Goal: Information Seeking & Learning: Learn about a topic

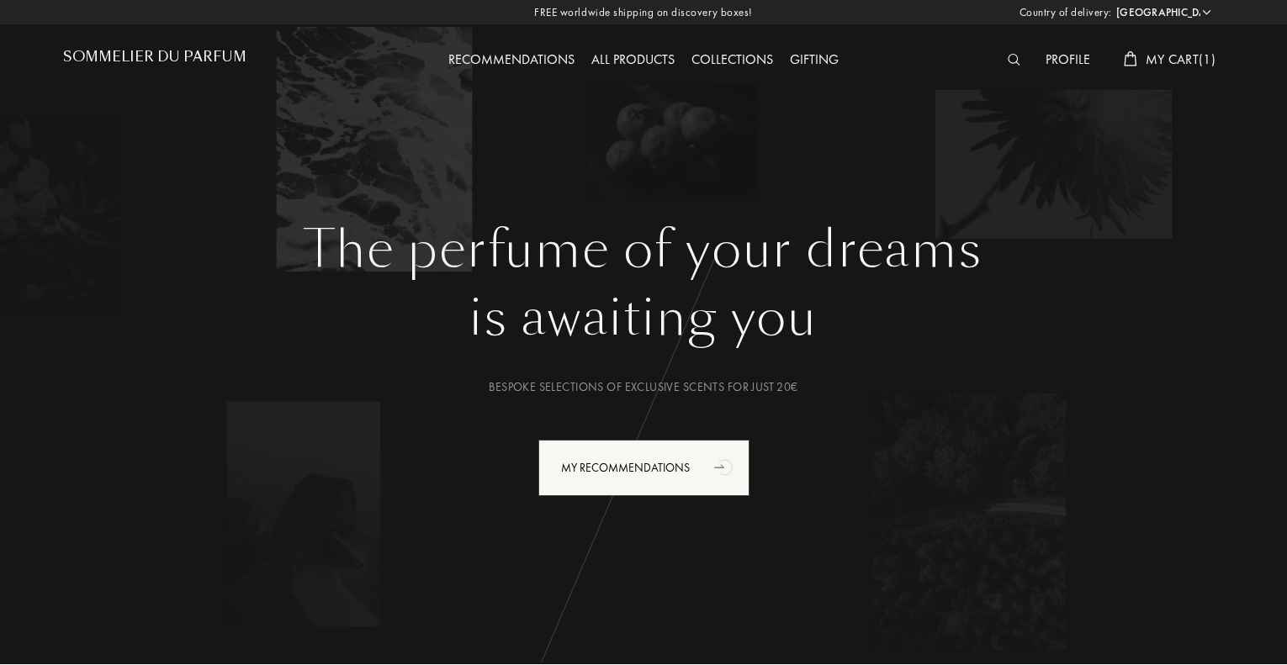
select select "ES"
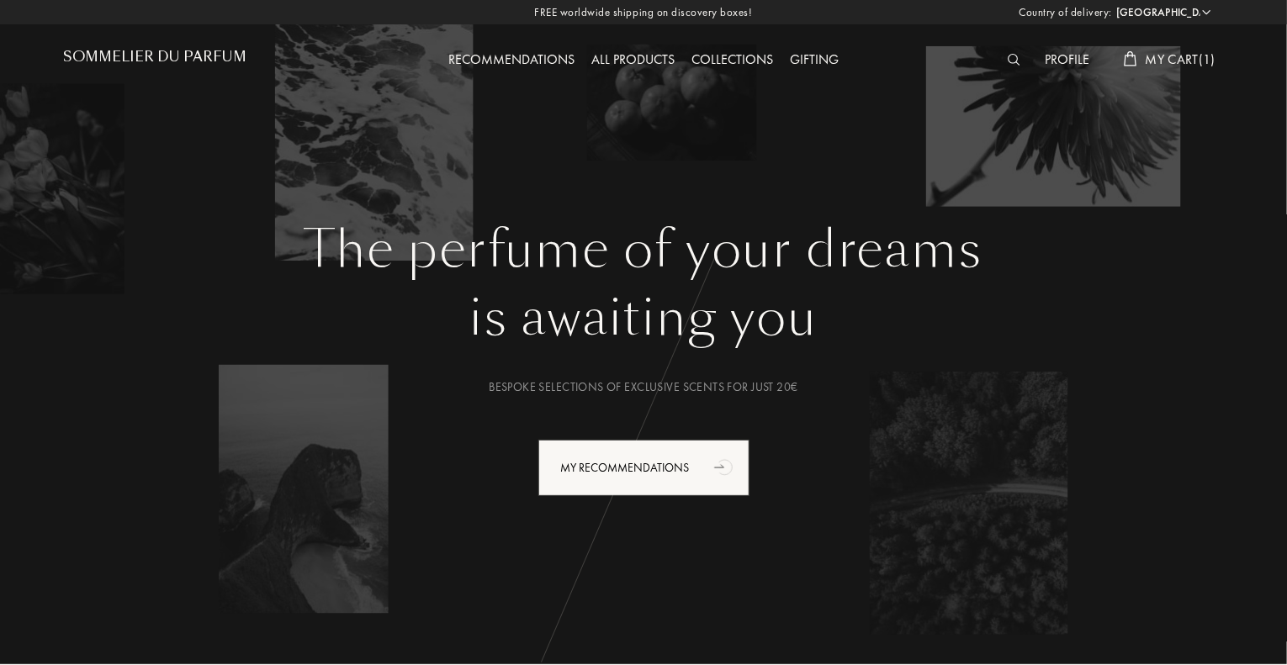
click at [642, 60] on div "All products" at bounding box center [633, 61] width 100 height 22
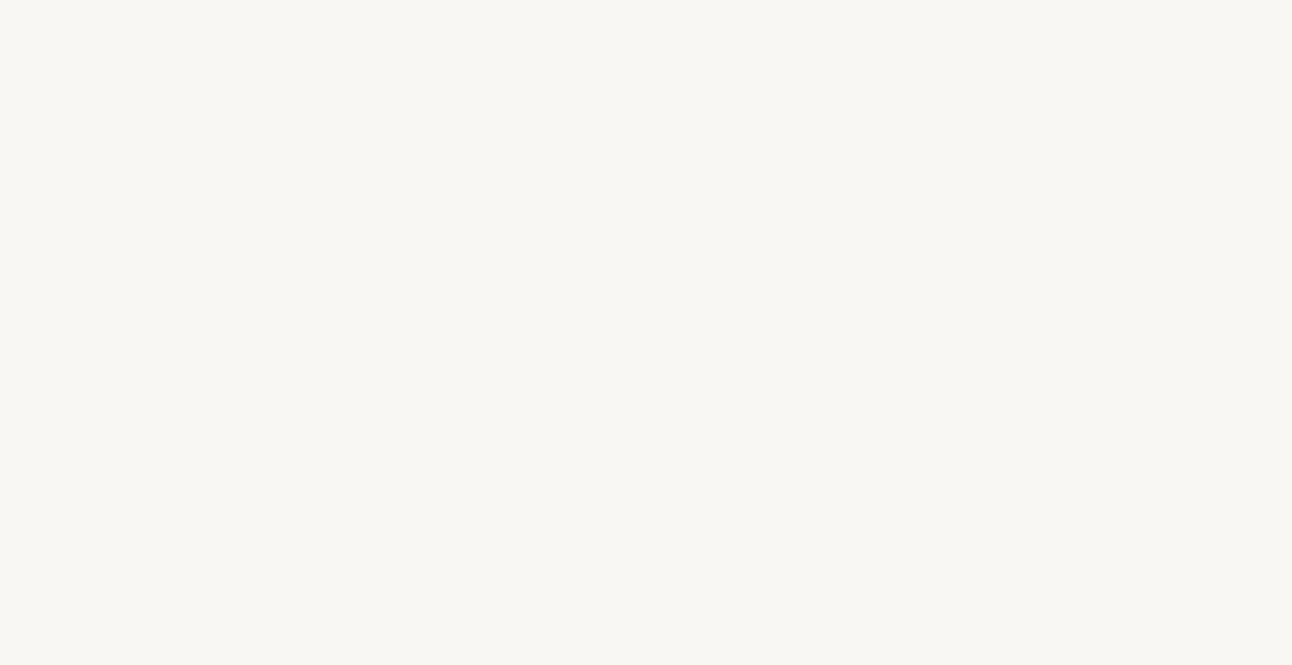
select select "ES"
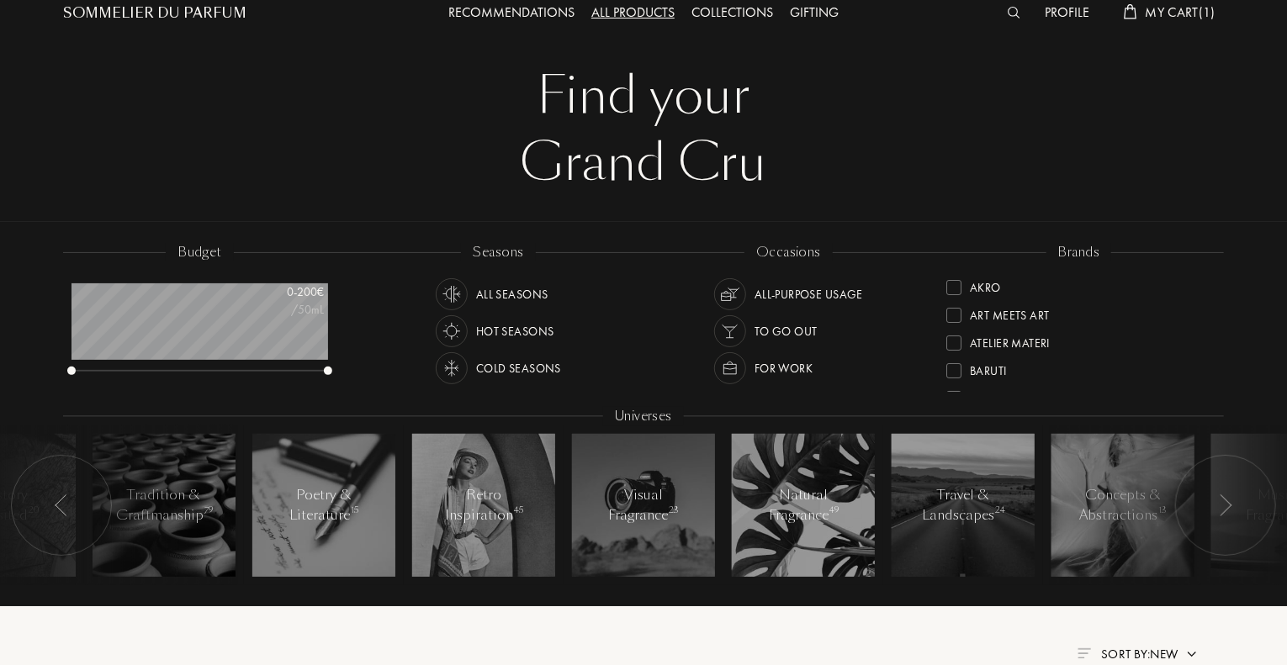
scroll to position [46, 0]
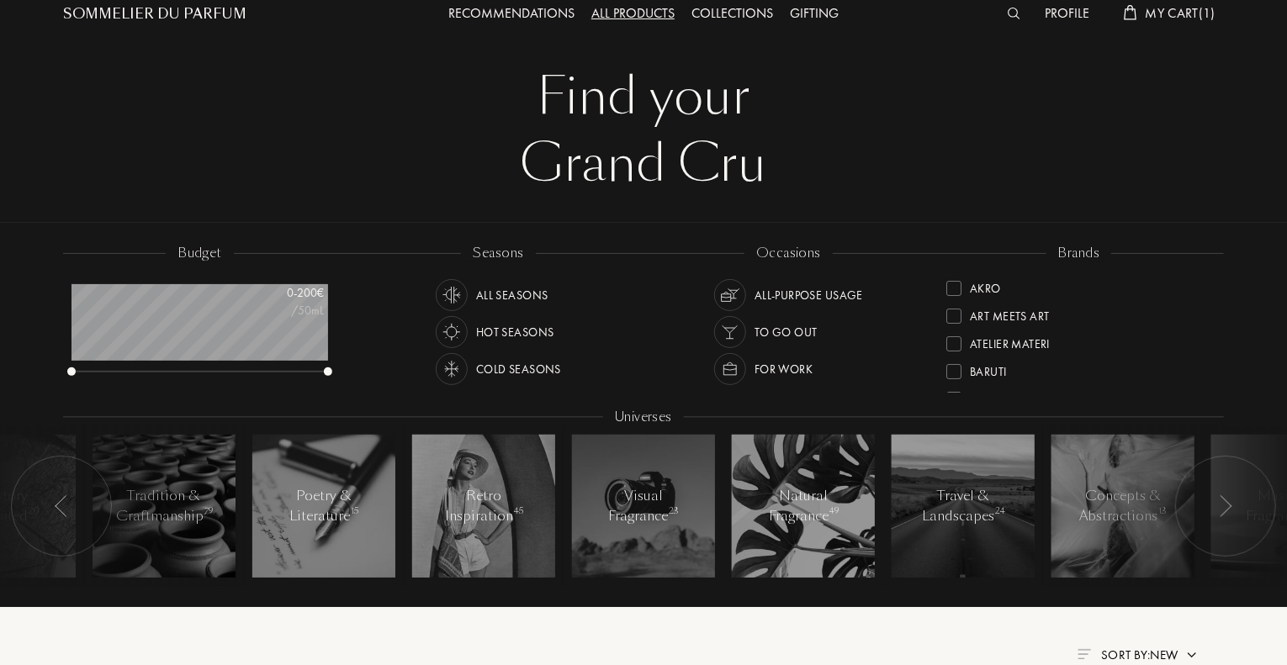
click at [1226, 506] on img at bounding box center [1225, 506] width 13 height 22
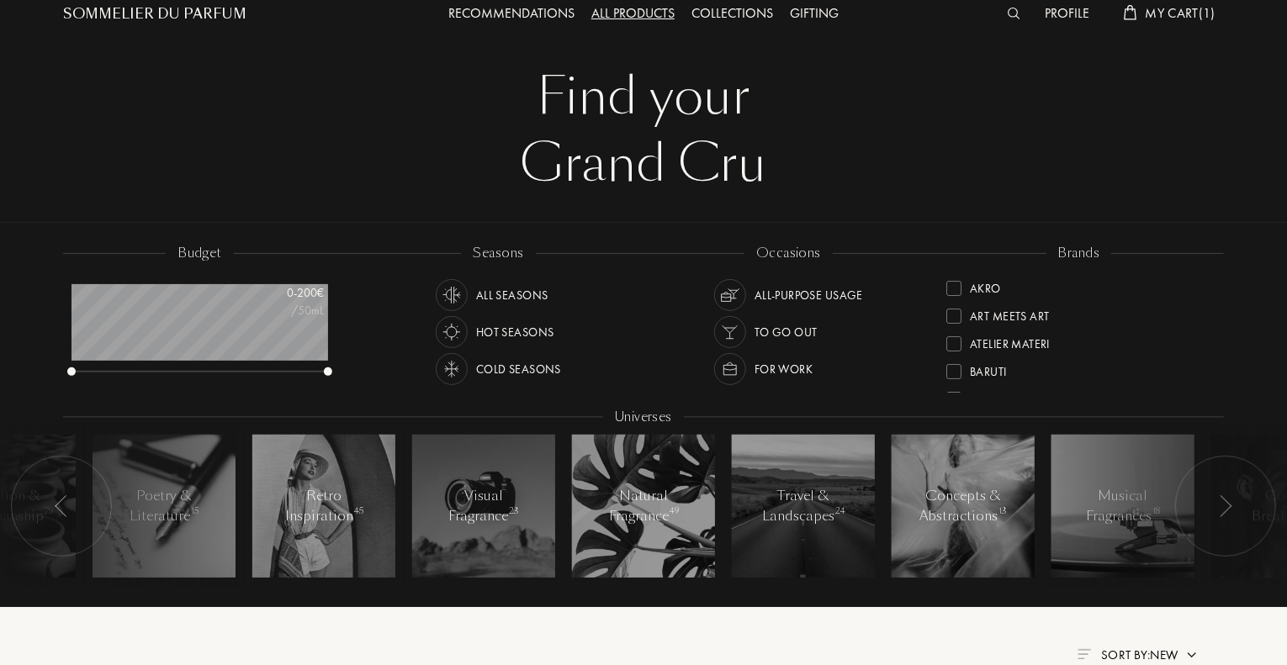
click at [1226, 506] on img at bounding box center [1225, 506] width 13 height 22
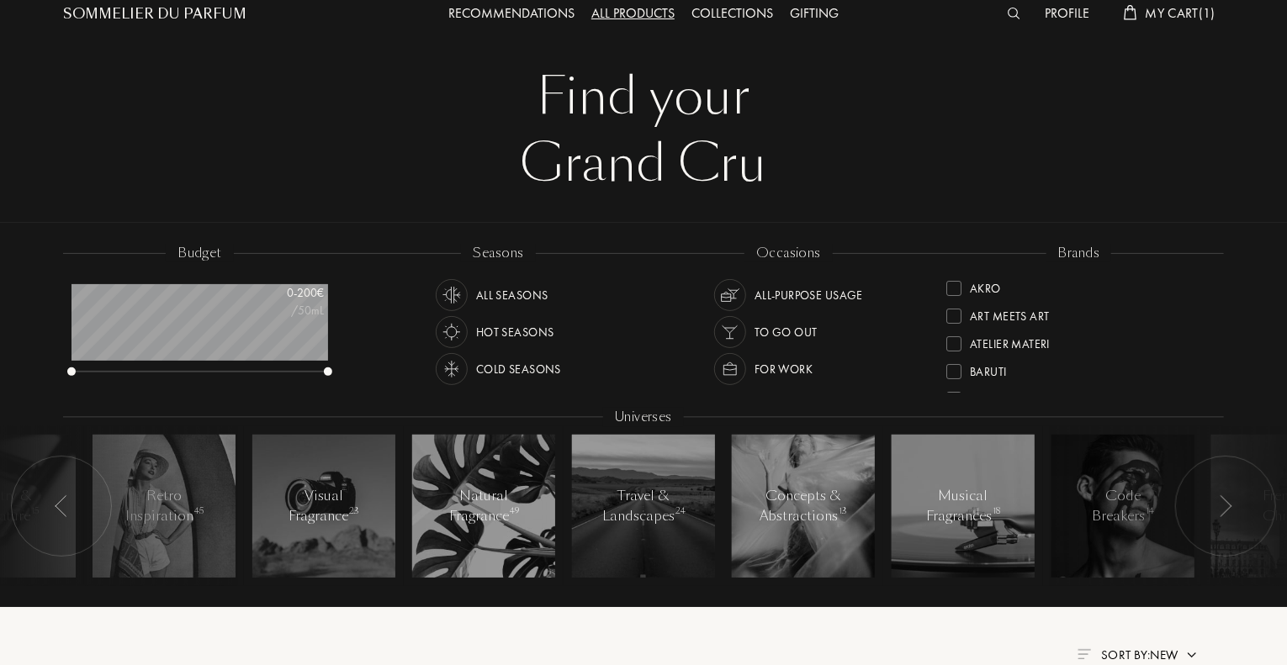
click at [1226, 506] on img at bounding box center [1225, 506] width 13 height 22
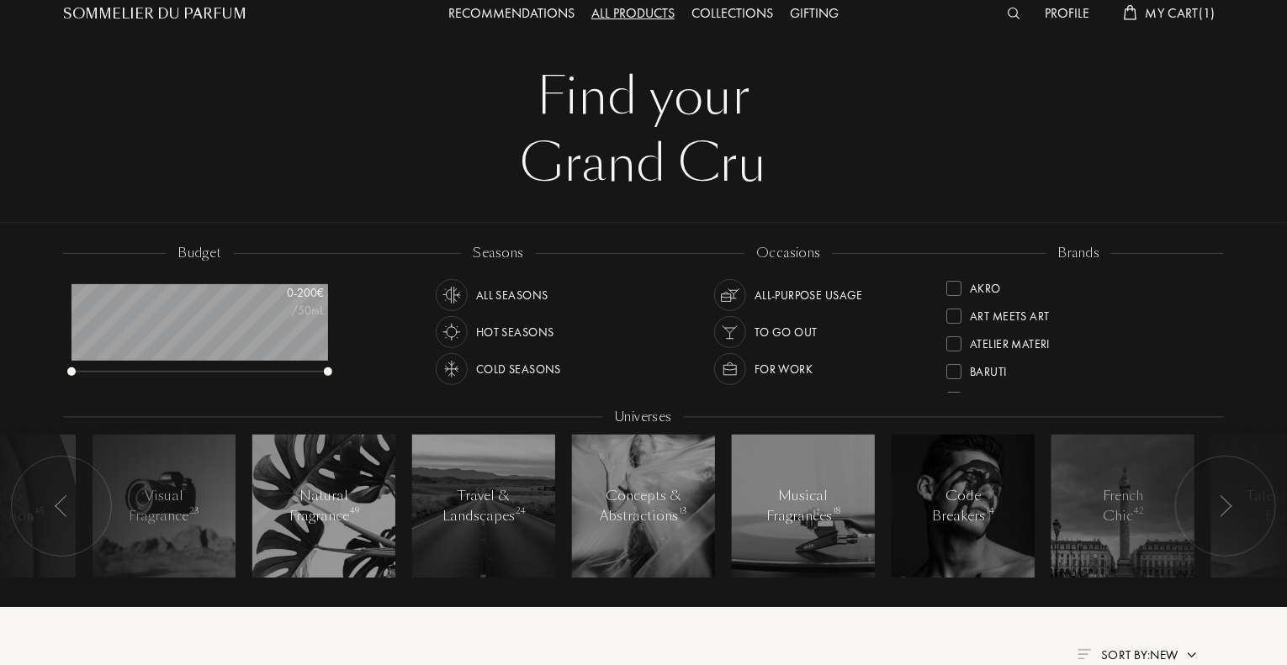
click at [1226, 506] on img at bounding box center [1225, 506] width 13 height 22
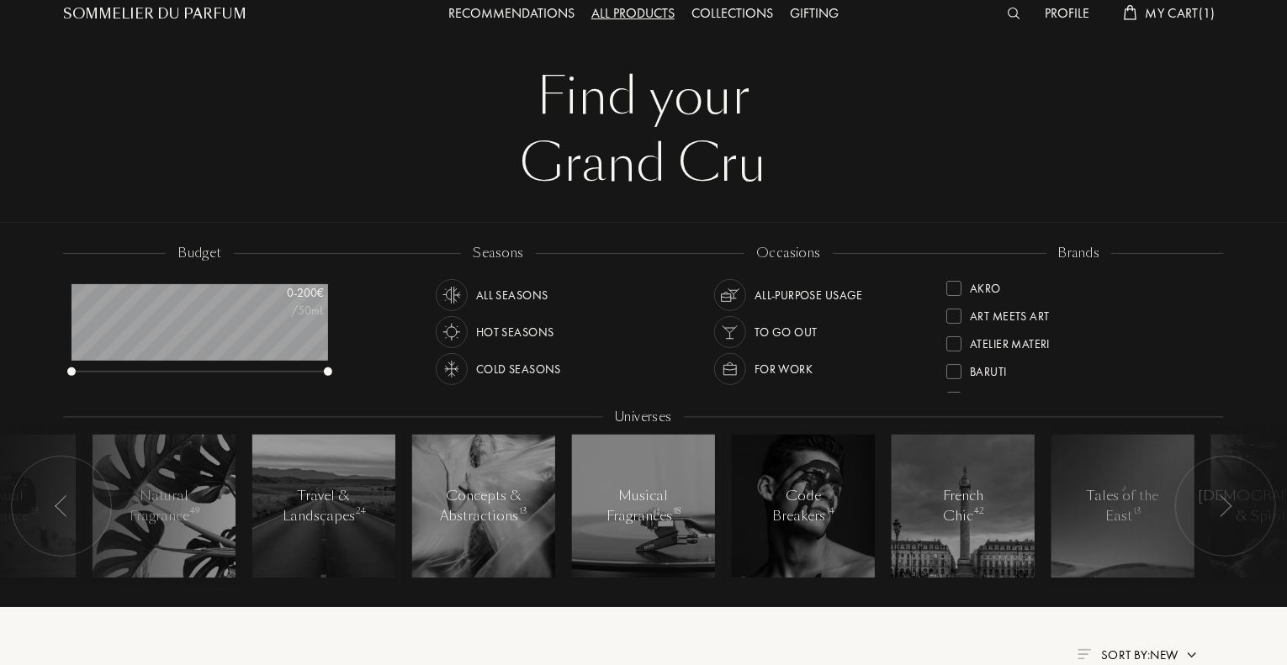
click at [1226, 506] on img at bounding box center [1225, 506] width 13 height 22
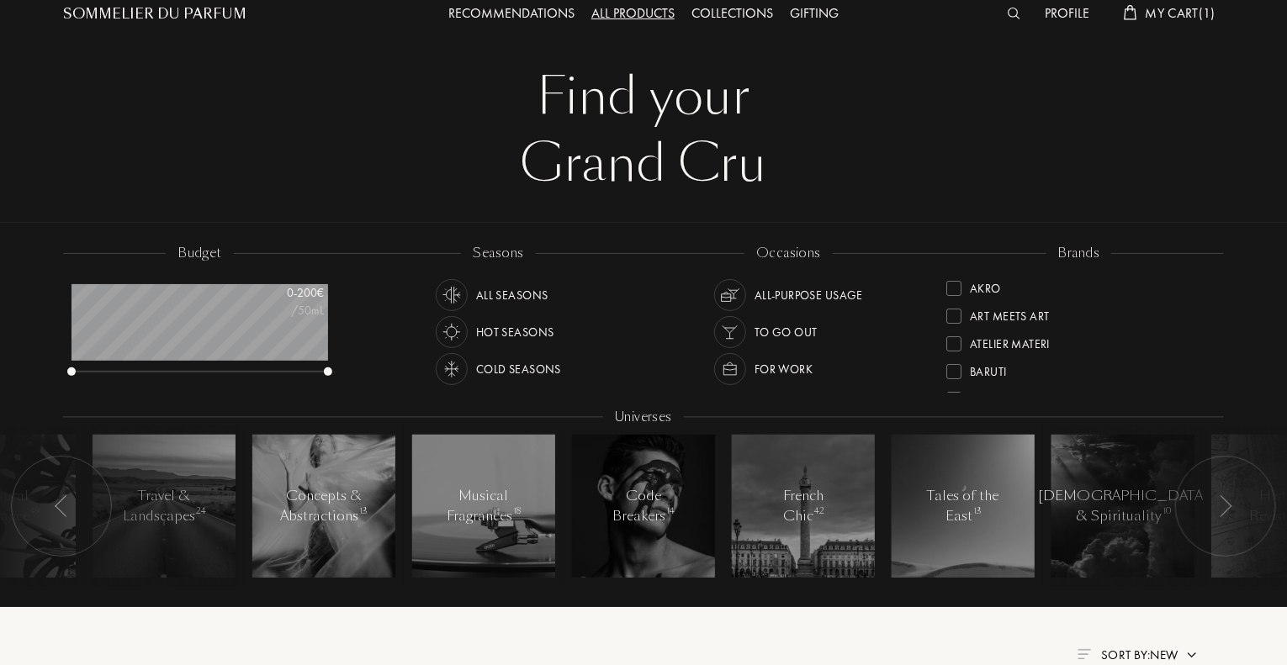
click at [1226, 506] on img at bounding box center [1225, 506] width 13 height 22
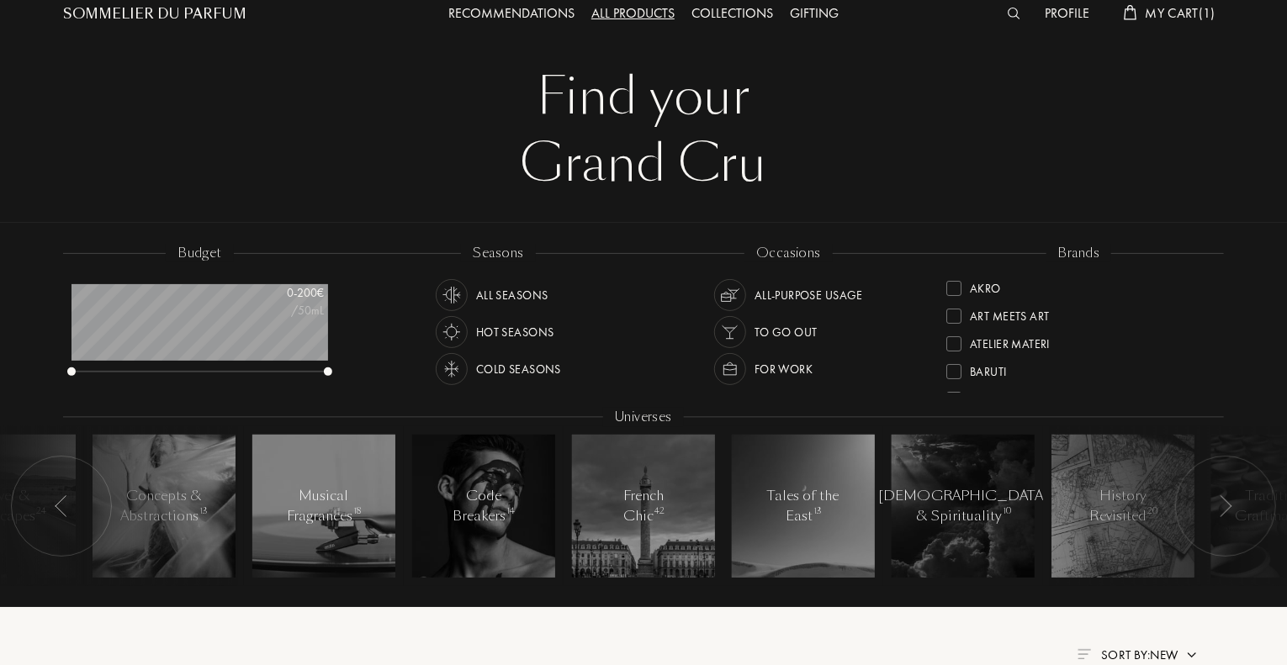
click at [1226, 506] on img at bounding box center [1225, 506] width 13 height 22
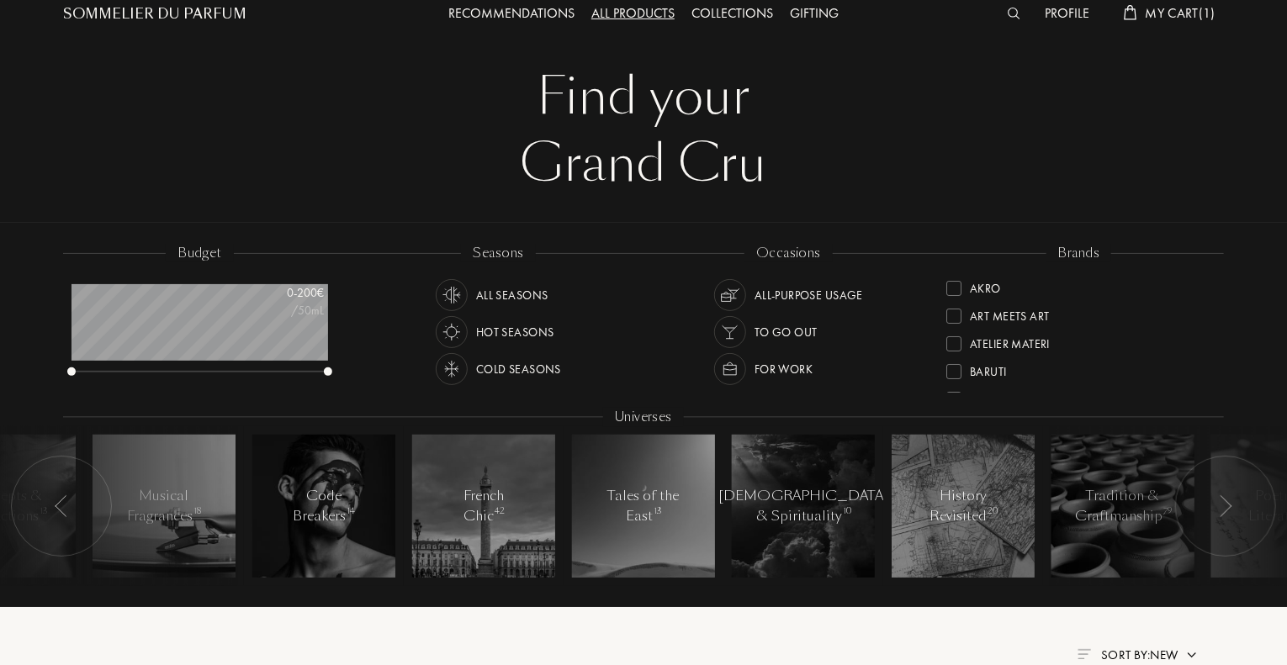
click at [1226, 506] on img at bounding box center [1225, 506] width 13 height 22
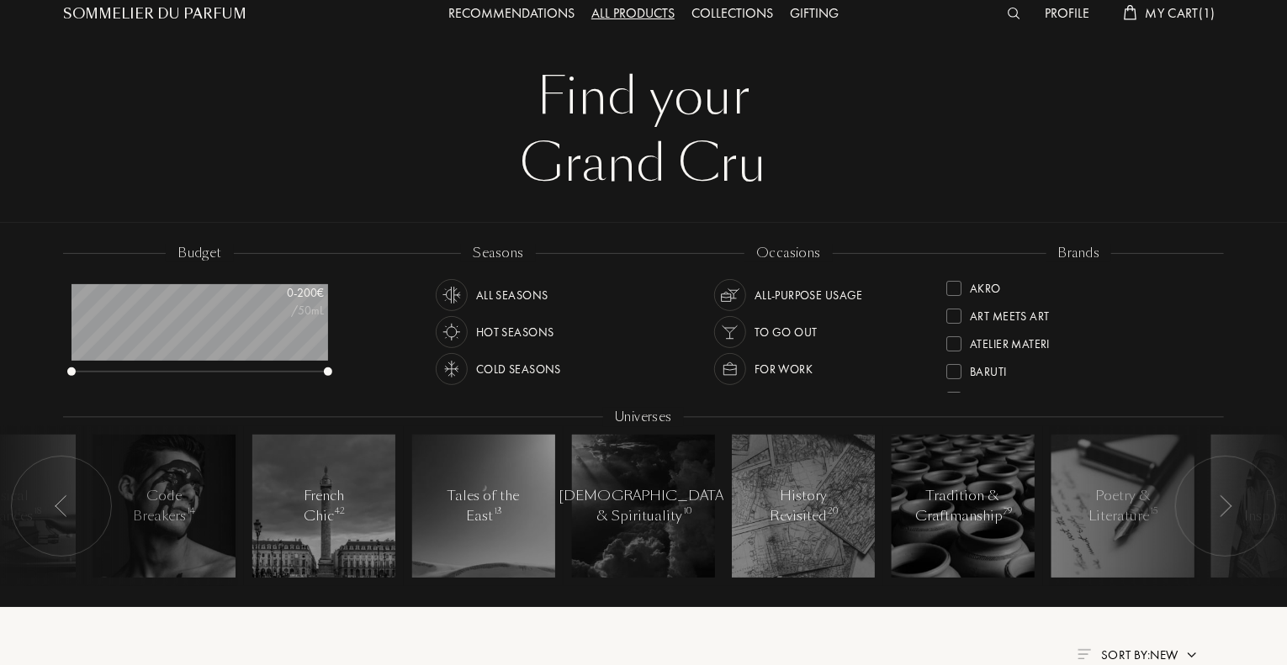
click at [1226, 506] on img at bounding box center [1225, 506] width 13 height 22
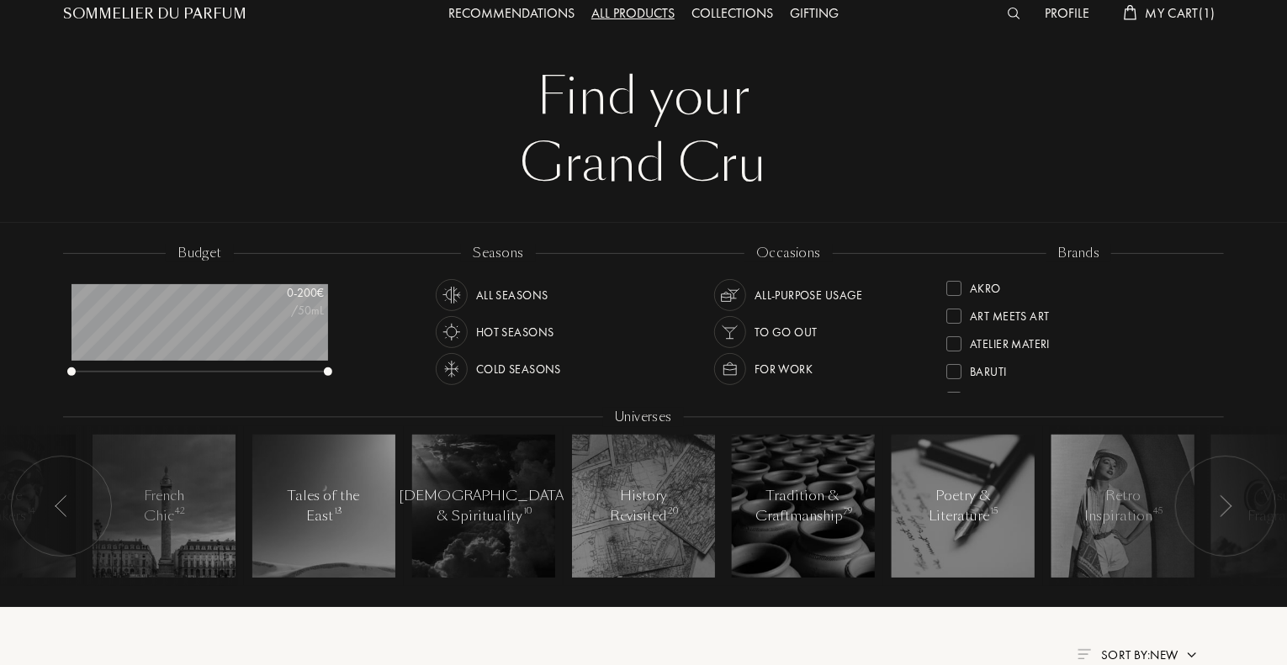
click at [1226, 506] on img at bounding box center [1225, 506] width 13 height 22
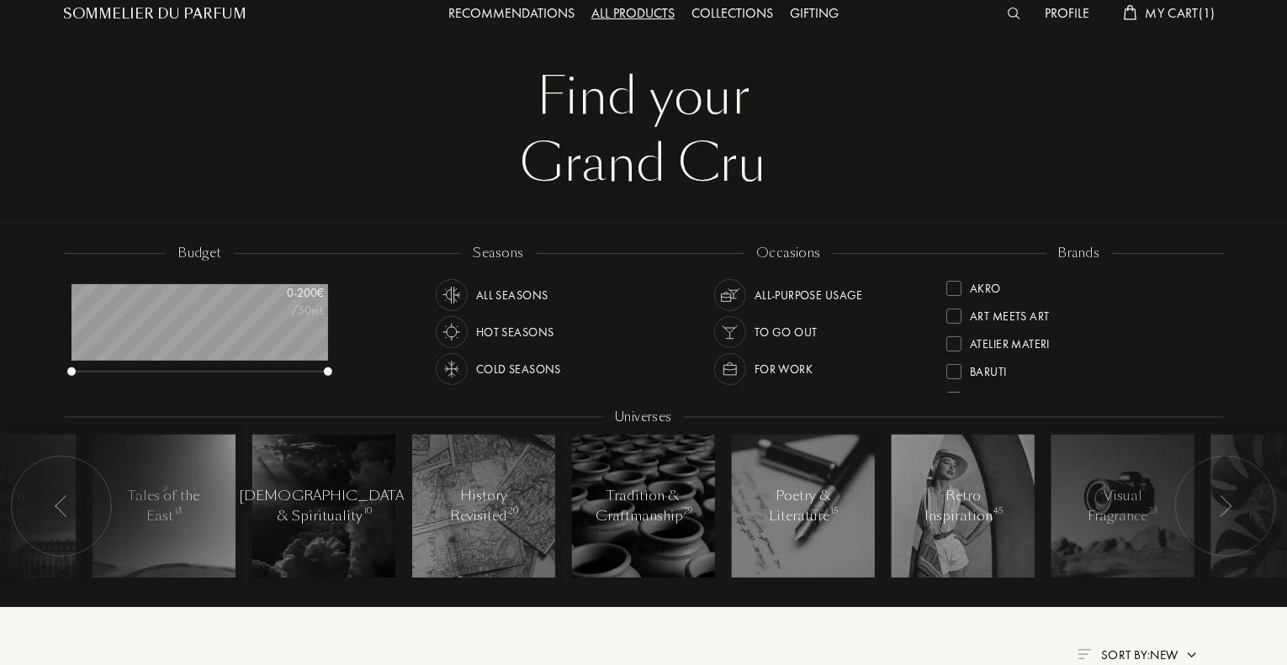
click at [1226, 506] on img at bounding box center [1225, 506] width 13 height 22
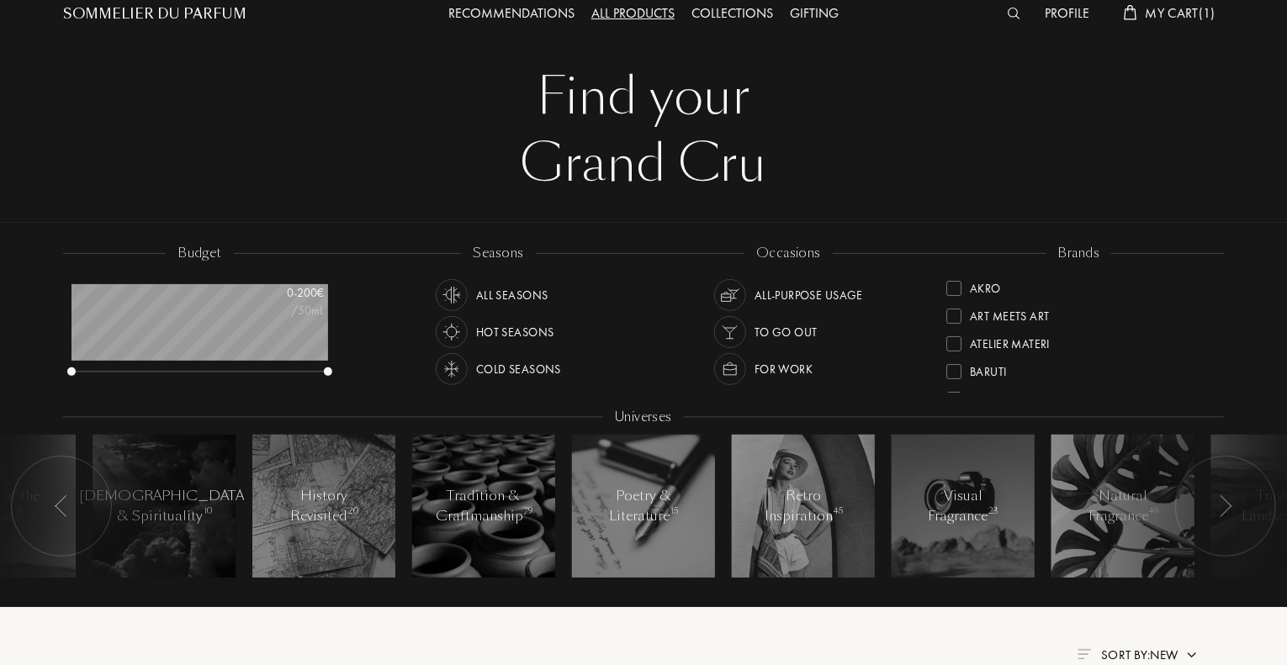
click at [1117, 495] on div at bounding box center [1174, 506] width 252 height 160
click at [1107, 496] on div at bounding box center [1174, 506] width 252 height 160
click at [1226, 510] on img at bounding box center [1225, 506] width 13 height 22
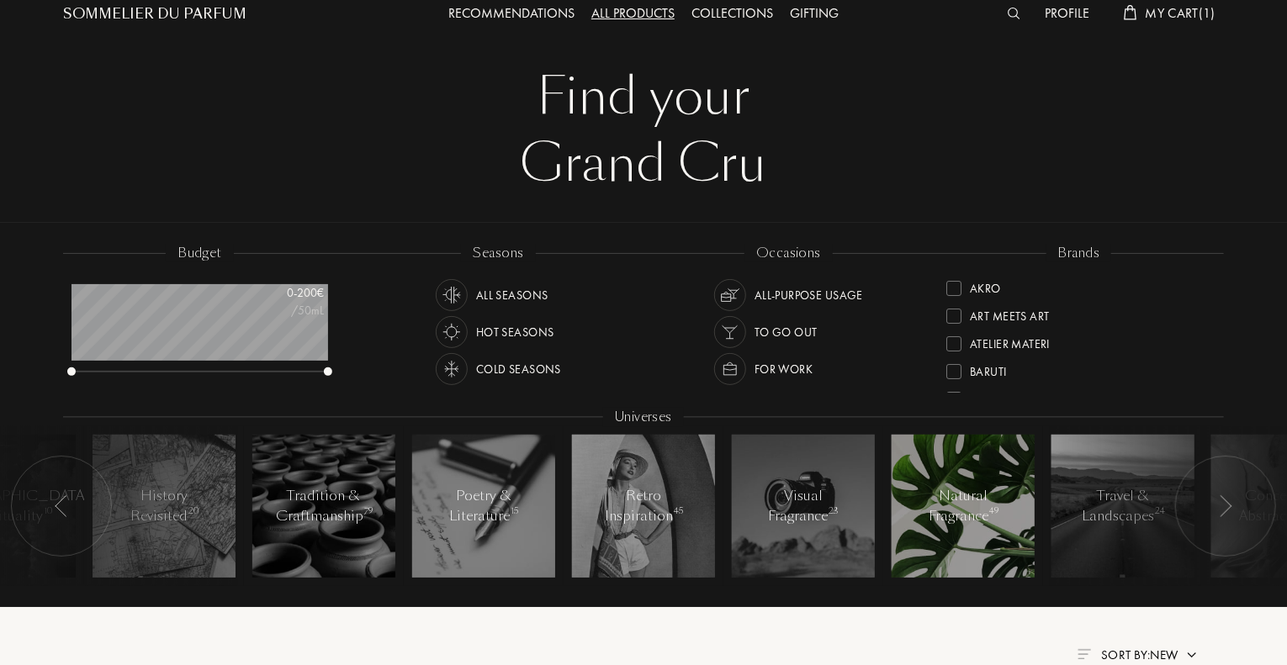
click at [958, 540] on div at bounding box center [962, 506] width 143 height 143
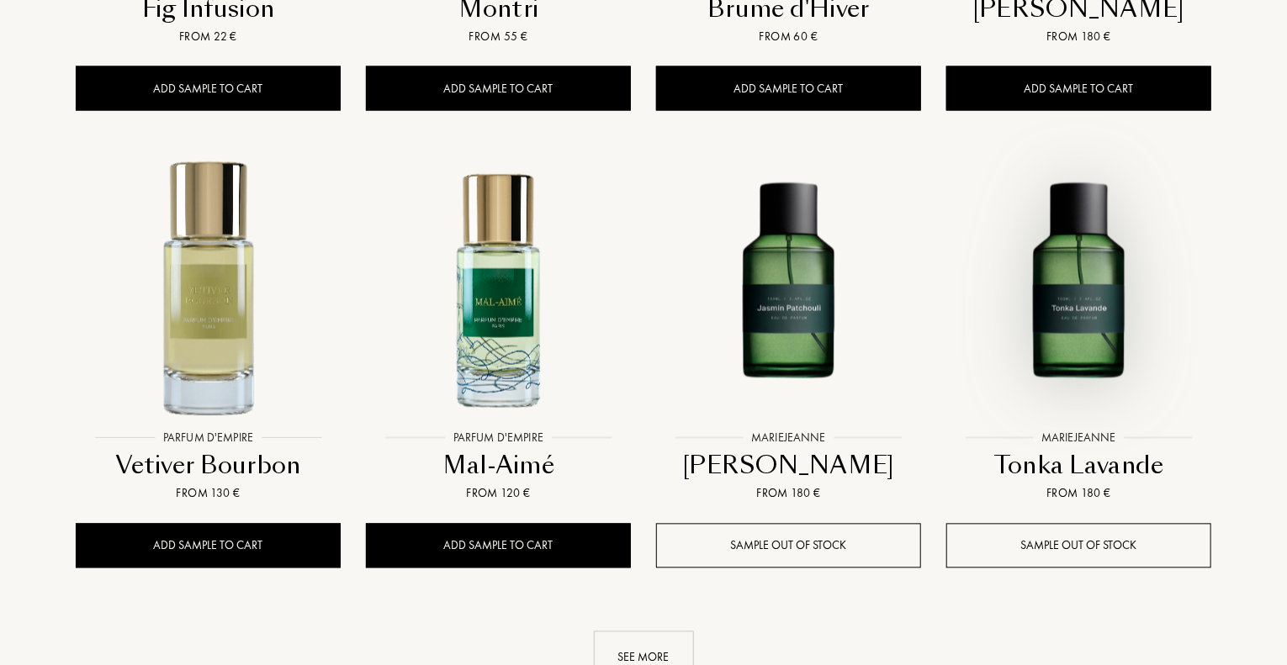
scroll to position [1516, 0]
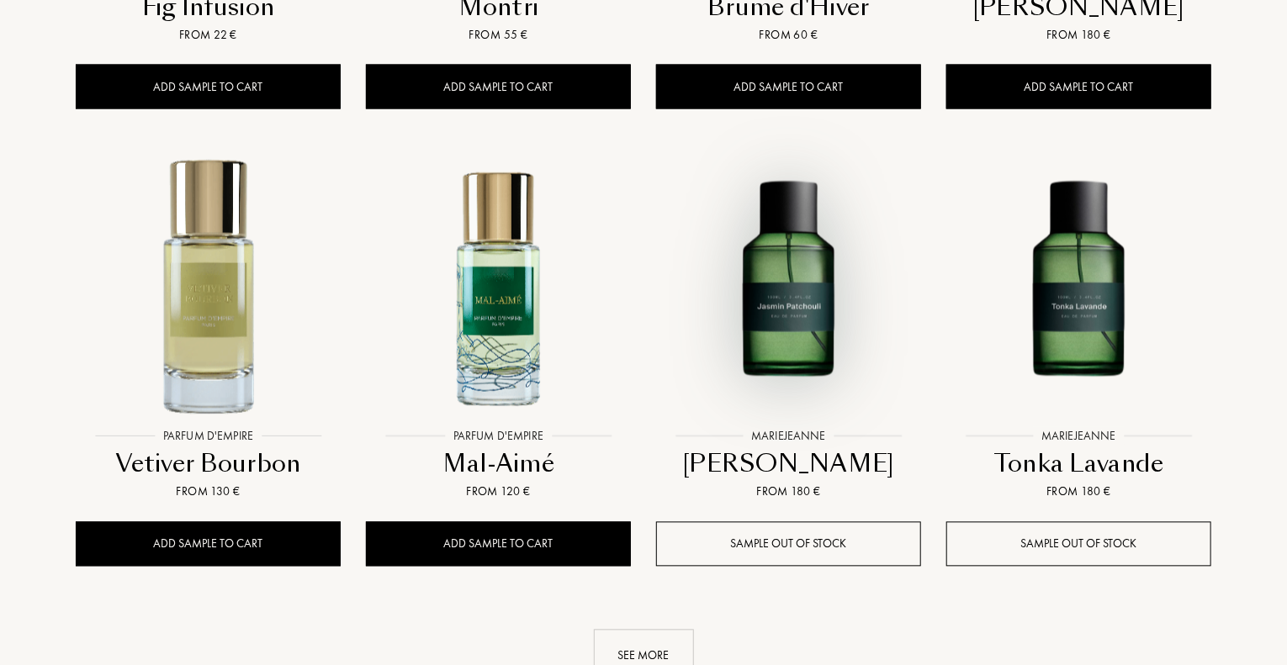
click at [802, 302] on img at bounding box center [789, 288] width 262 height 262
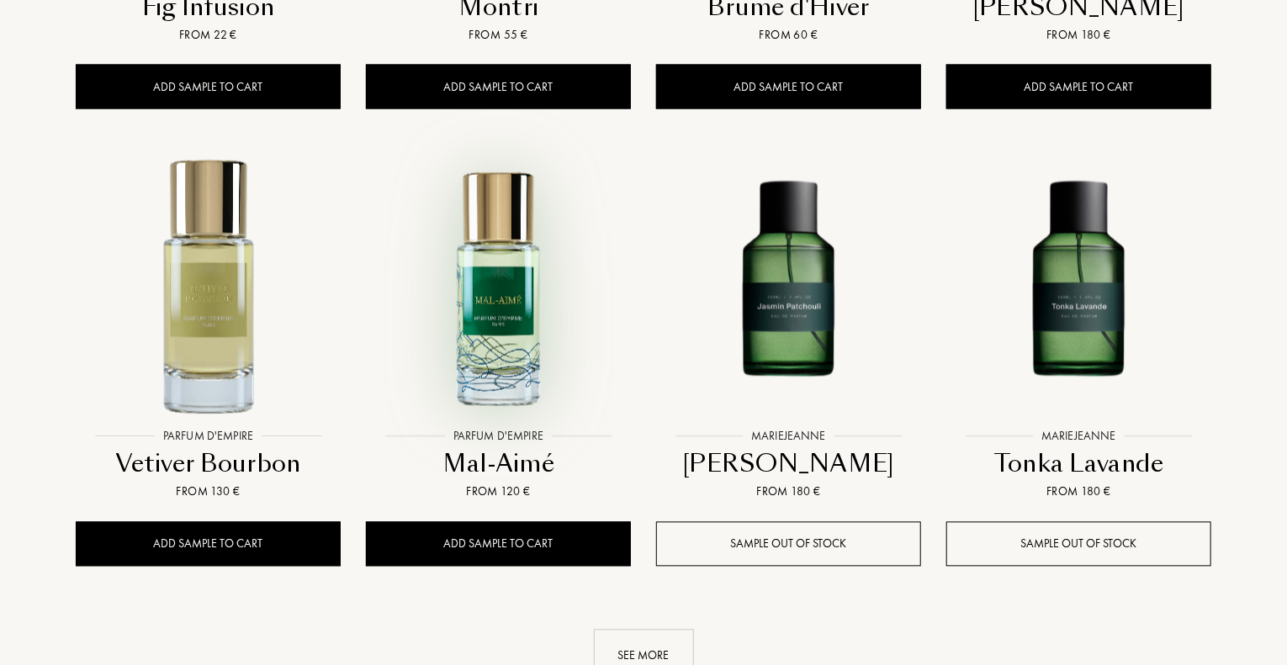
click at [481, 303] on img at bounding box center [499, 288] width 262 height 262
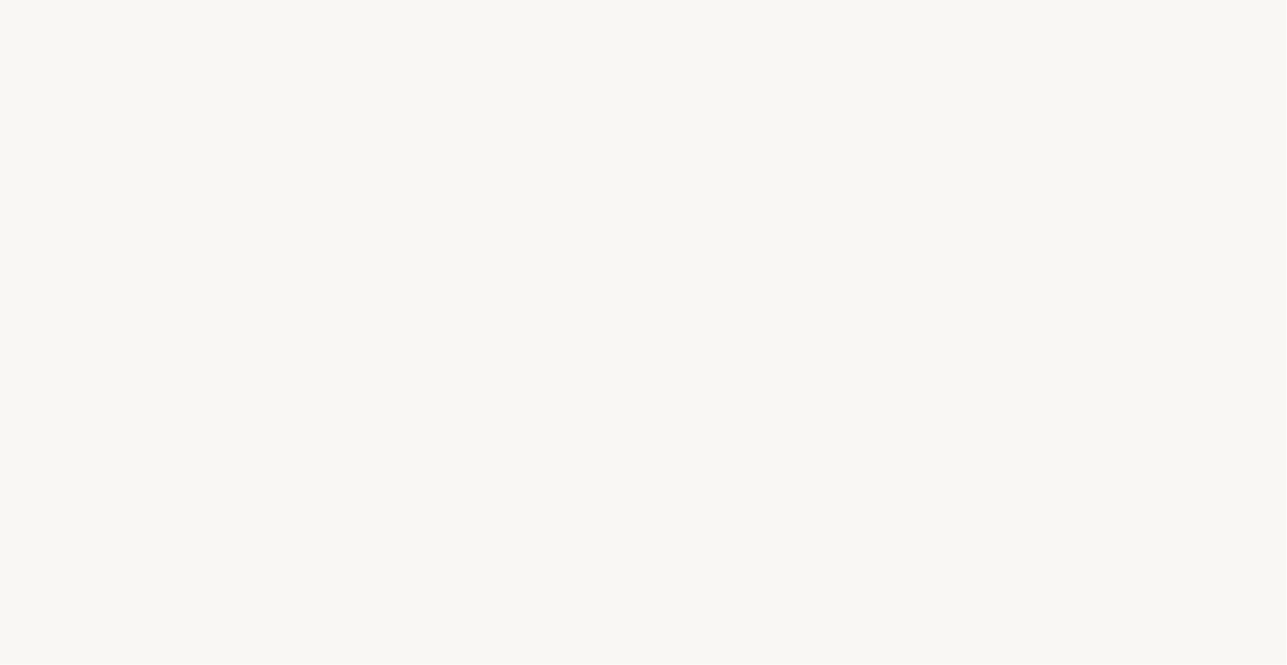
select select "ES"
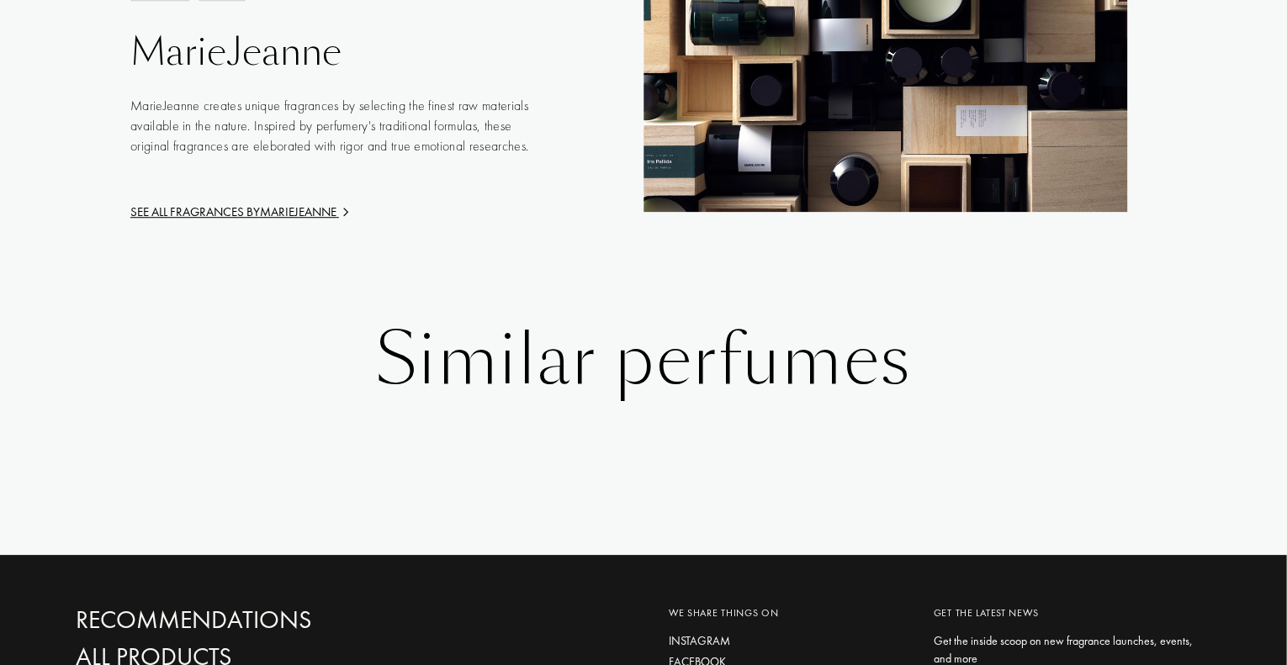
scroll to position [2292, 0]
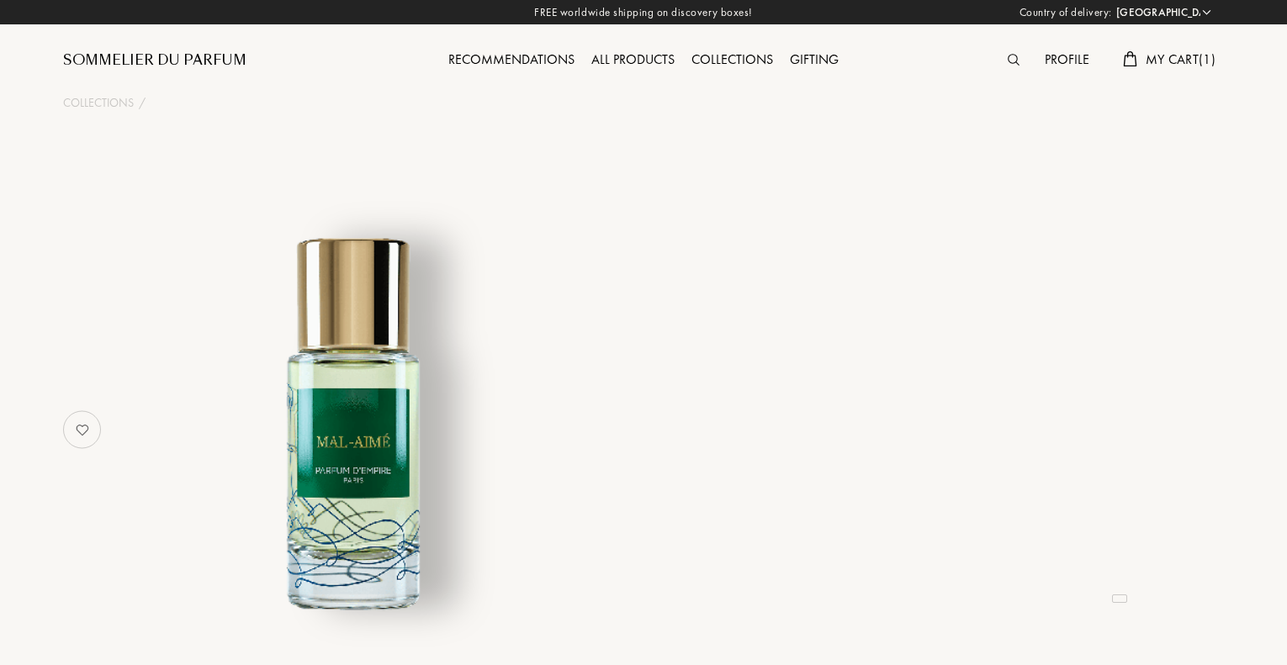
select select "ES"
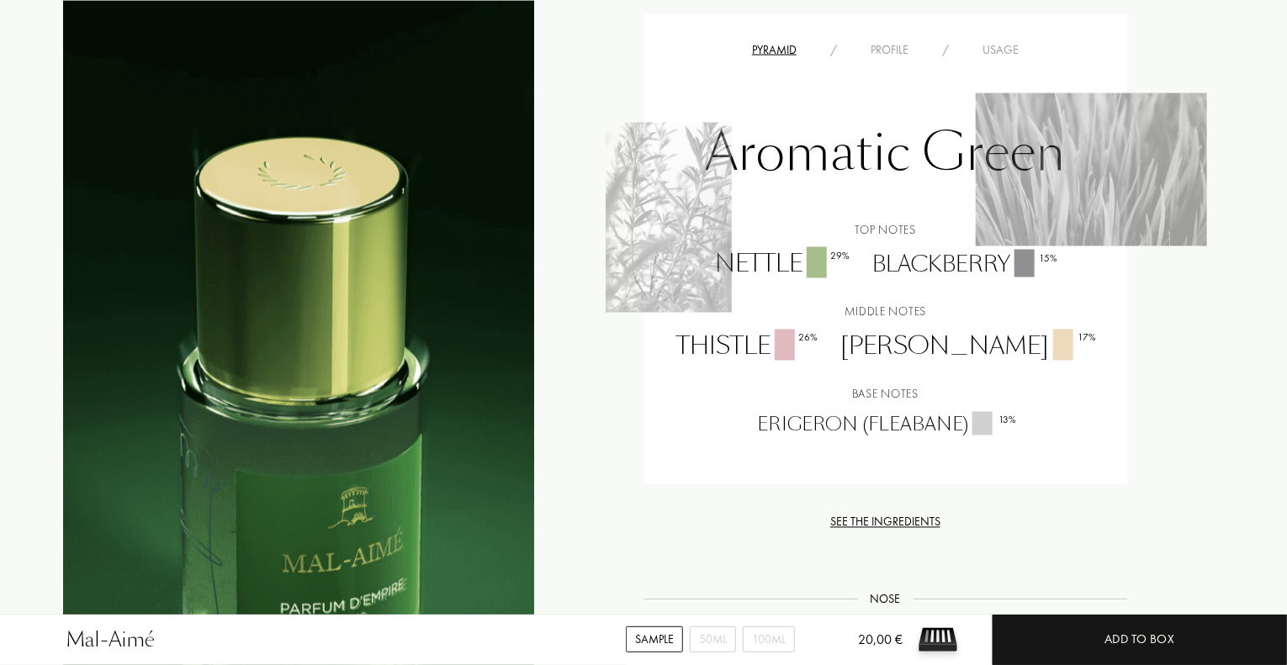
scroll to position [1348, 0]
click at [881, 519] on div "See the ingredients" at bounding box center [885, 520] width 484 height 18
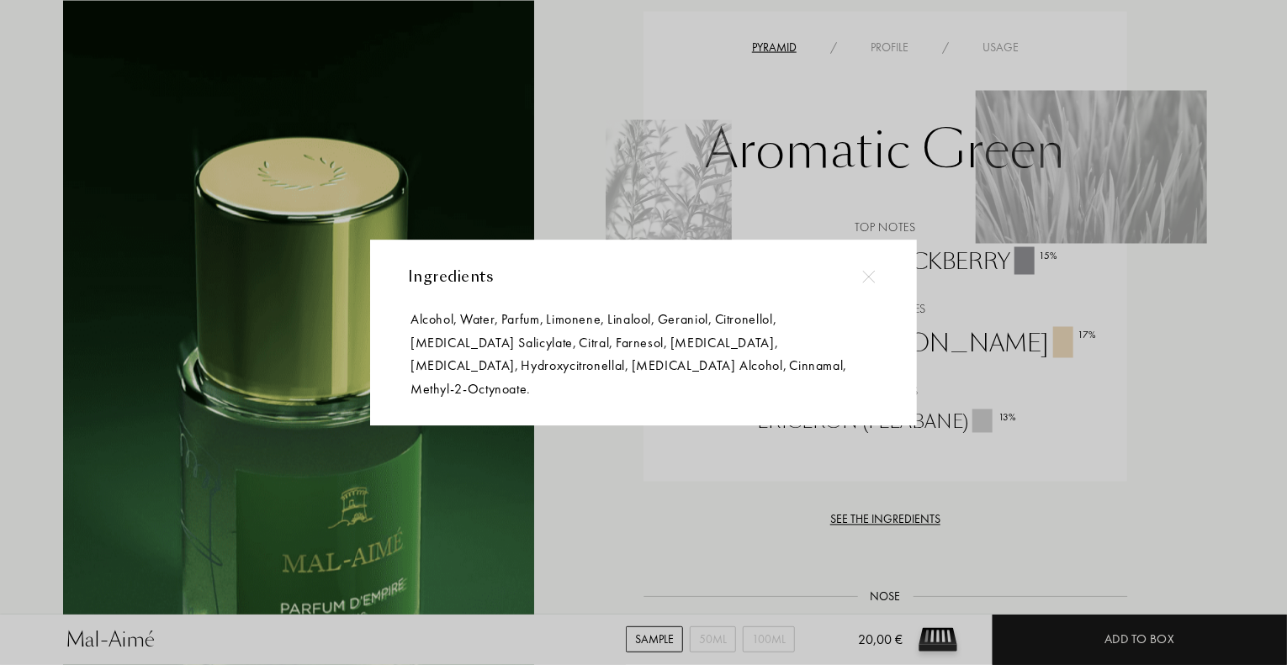
click at [865, 283] on img at bounding box center [868, 277] width 13 height 13
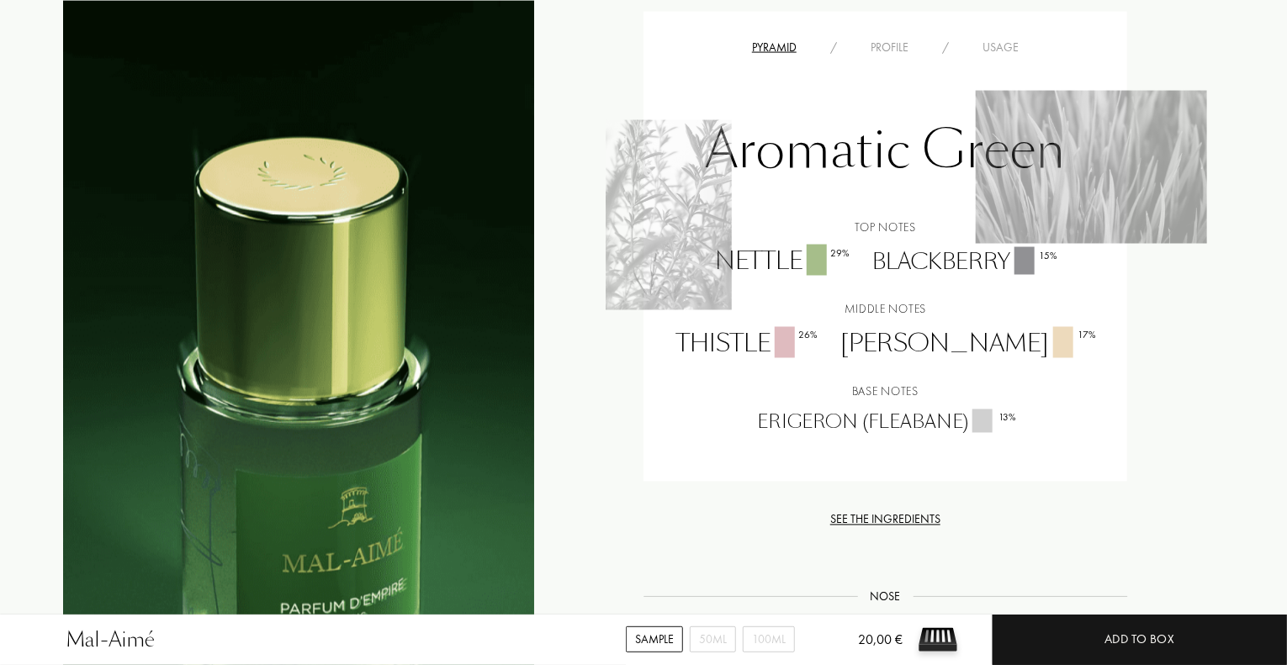
click at [898, 49] on div "Profile" at bounding box center [889, 48] width 71 height 18
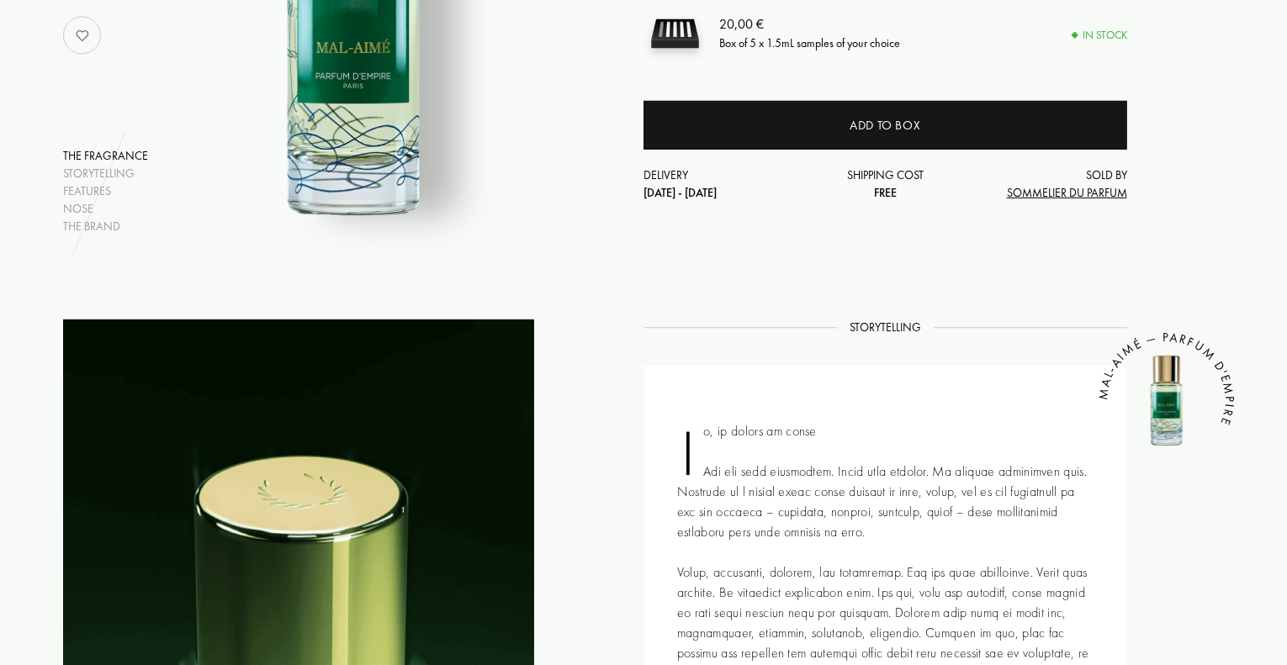
scroll to position [0, 0]
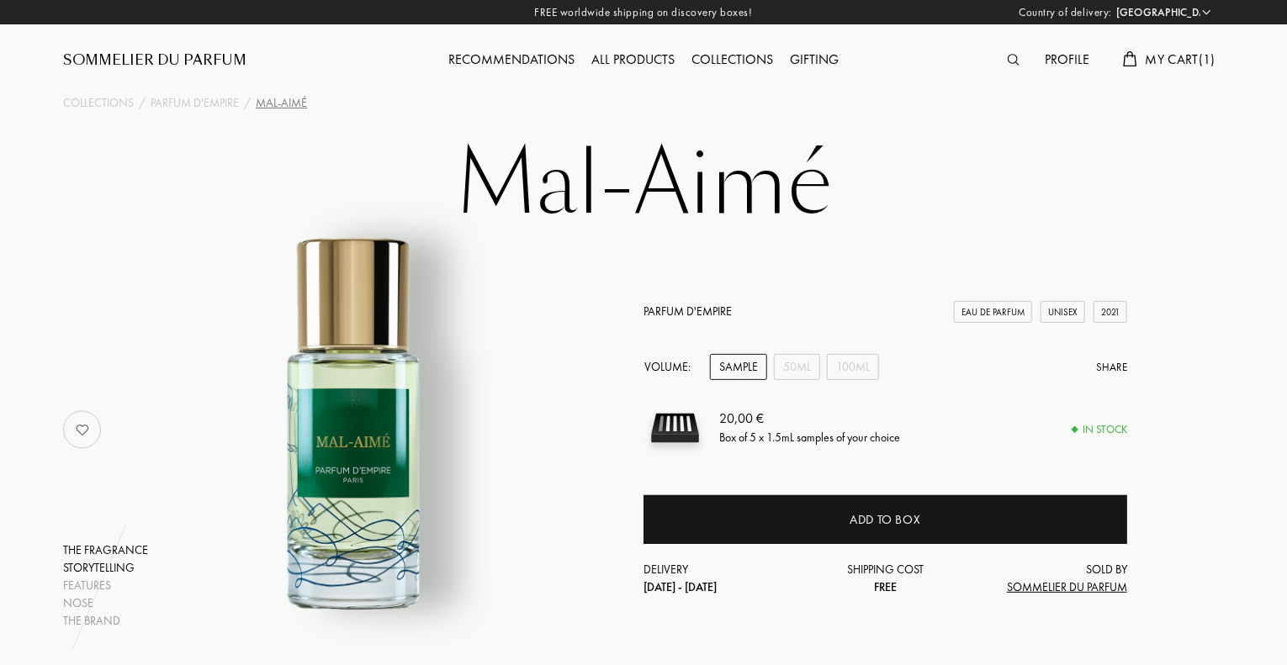
click at [121, 562] on div "Storytelling" at bounding box center [105, 568] width 85 height 18
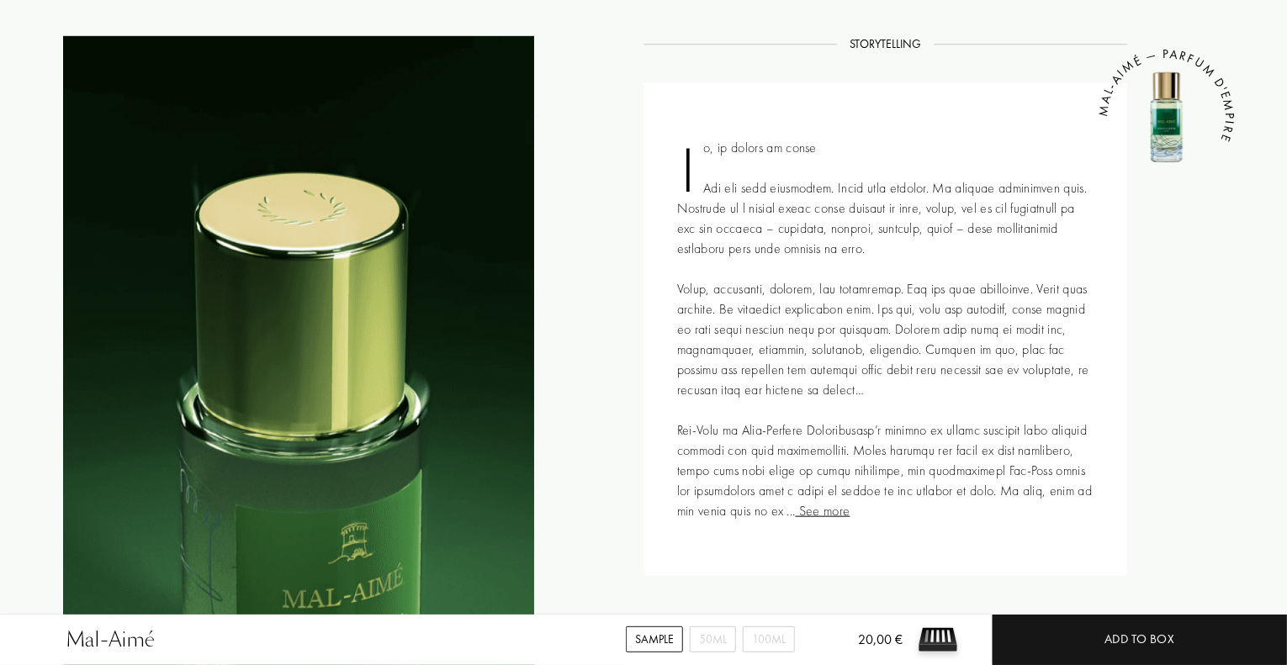
scroll to position [680, 0]
